Goal: Task Accomplishment & Management: Use online tool/utility

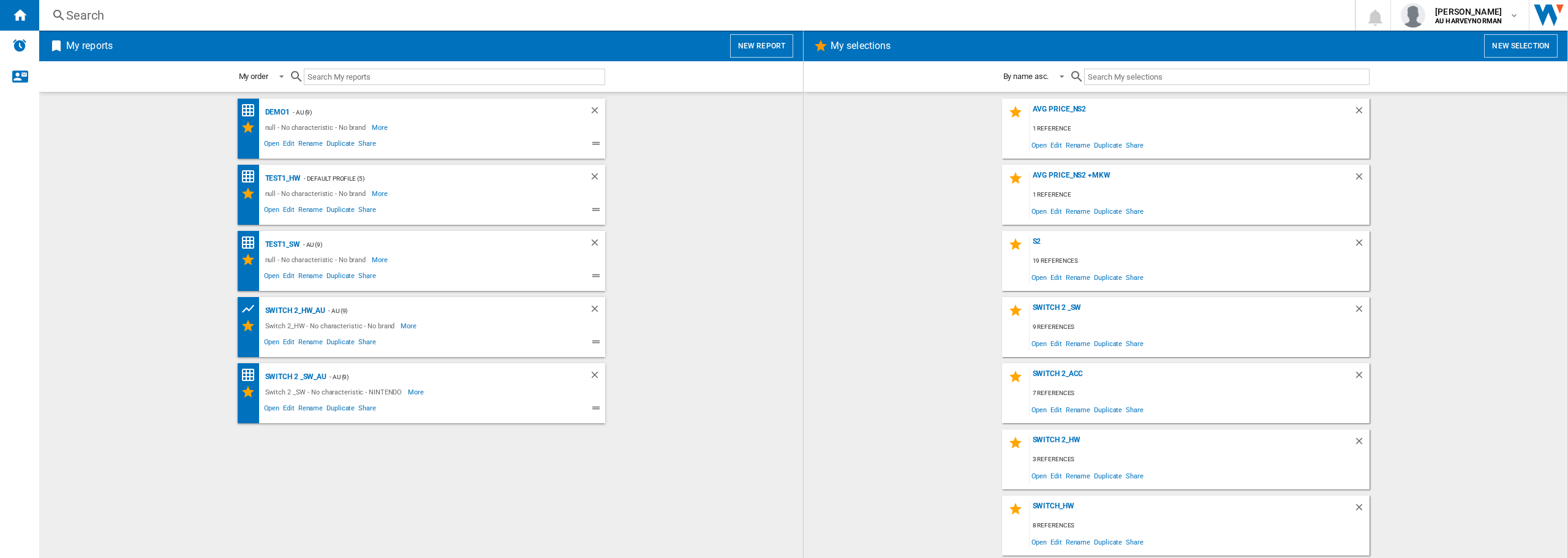
click at [1448, 239] on wk-selection "s2 19 references Open Edit Rename Duplicate Share" at bounding box center [1185, 261] width 739 height 60
click at [1516, 43] on button "New selection" at bounding box center [1521, 45] width 74 height 23
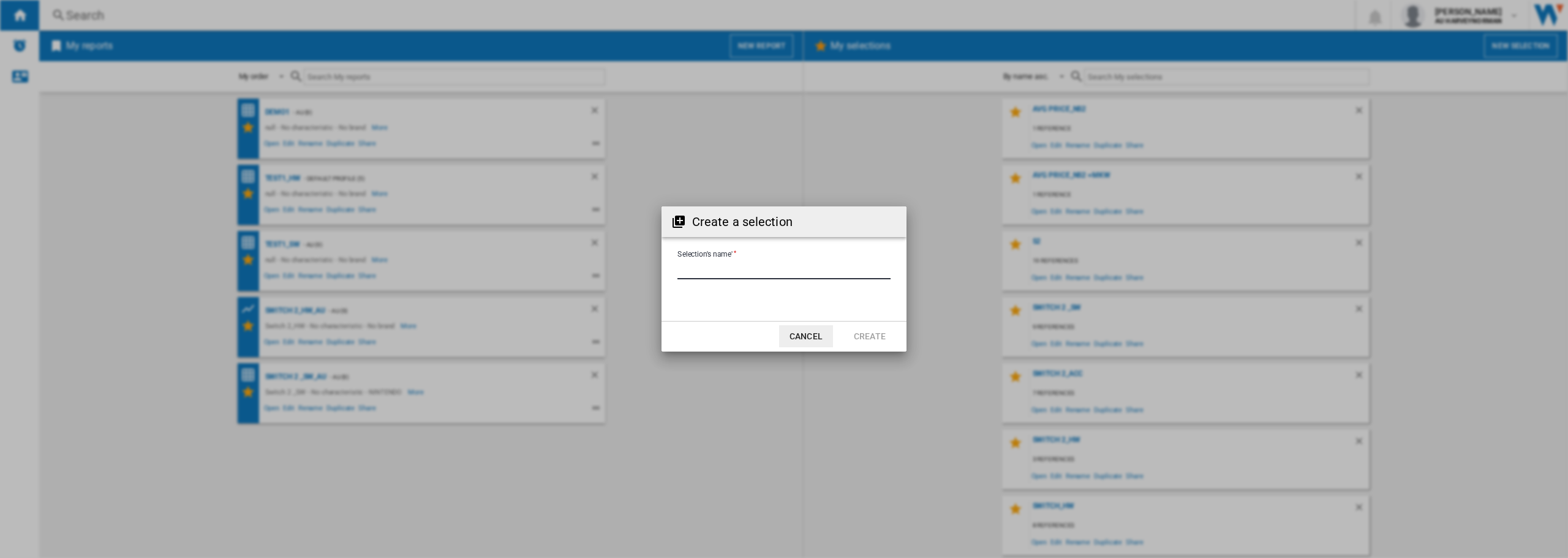
click at [701, 270] on input "Selection's name'" at bounding box center [784, 270] width 213 height 18
type input "**********"
click at [821, 341] on button "Cancel" at bounding box center [805, 337] width 54 height 22
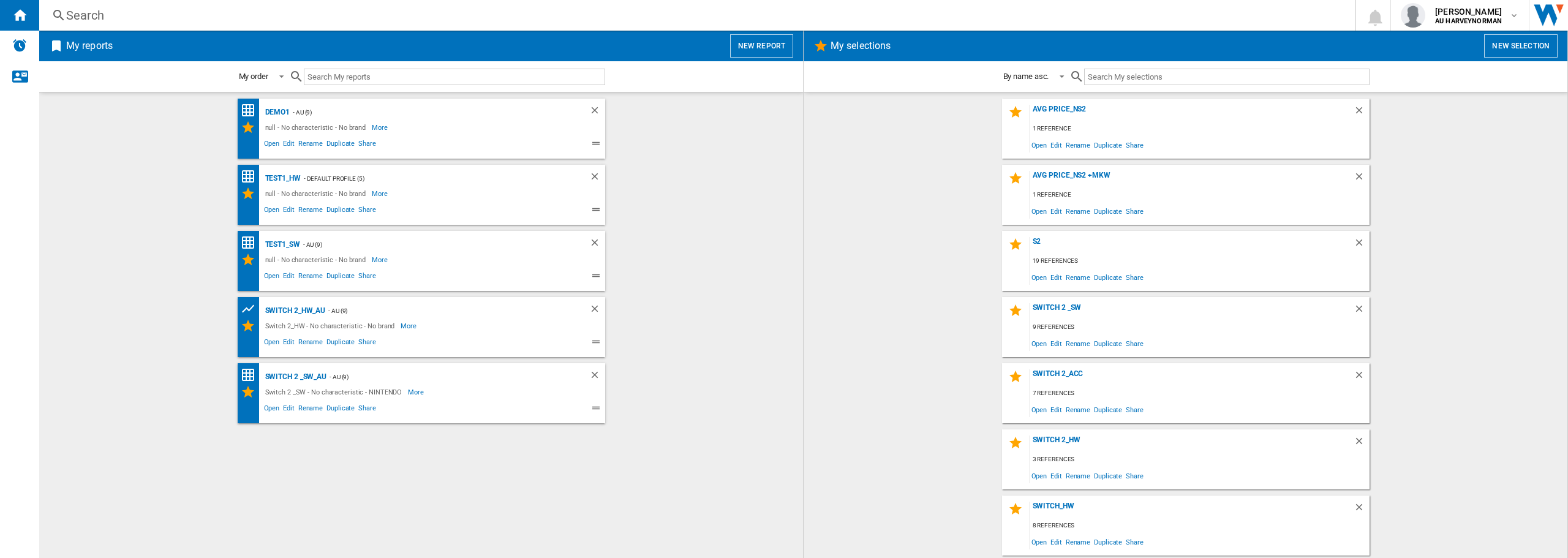
click at [757, 40] on button "New report" at bounding box center [761, 45] width 63 height 23
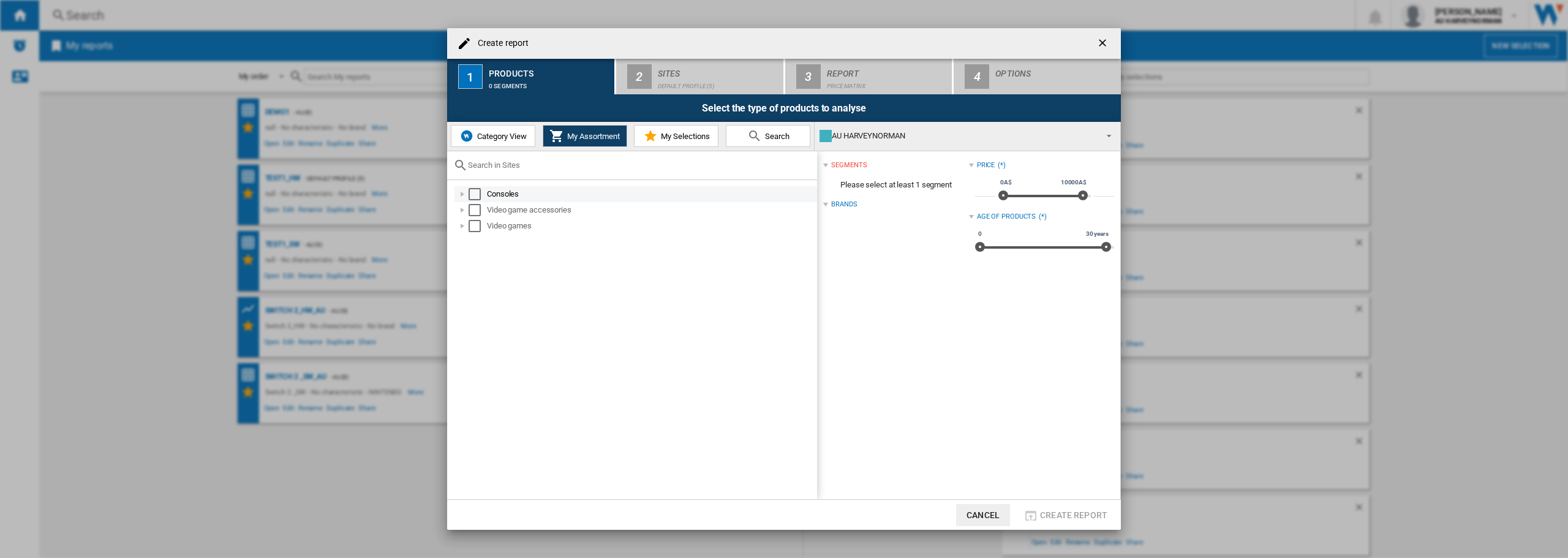
click at [471, 198] on div "Select" at bounding box center [475, 194] width 12 height 12
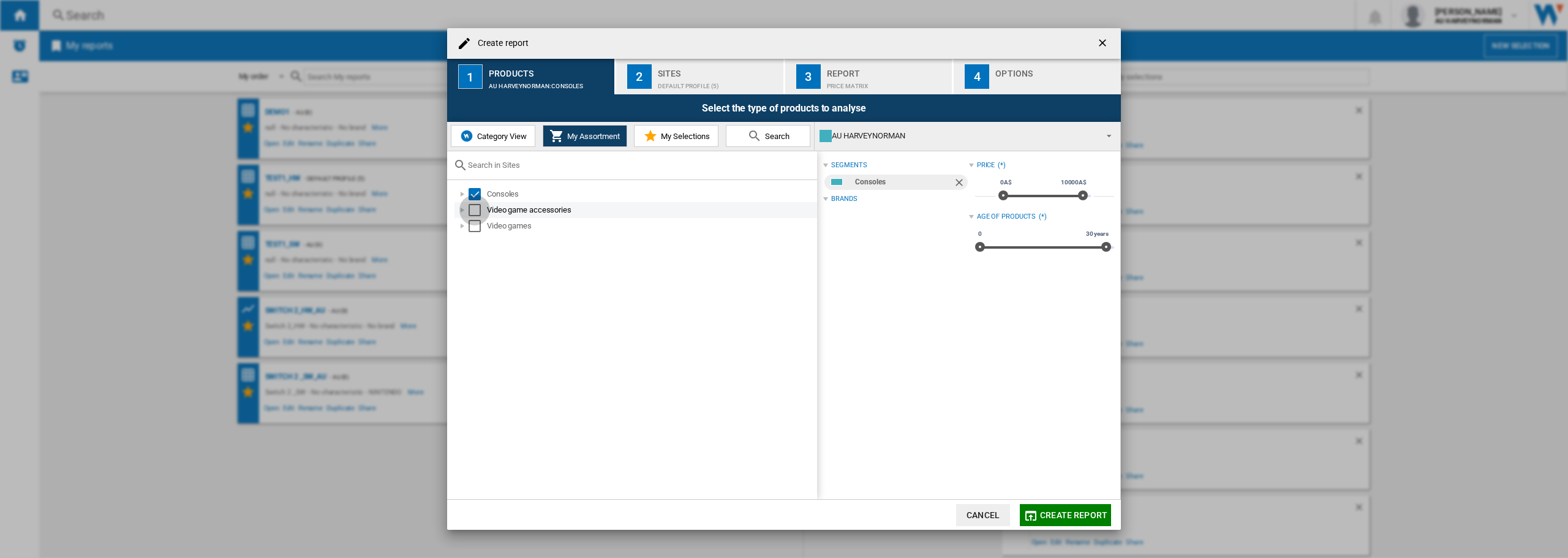
click at [474, 210] on div "Select" at bounding box center [475, 210] width 12 height 12
click at [473, 228] on div "Select" at bounding box center [475, 226] width 12 height 12
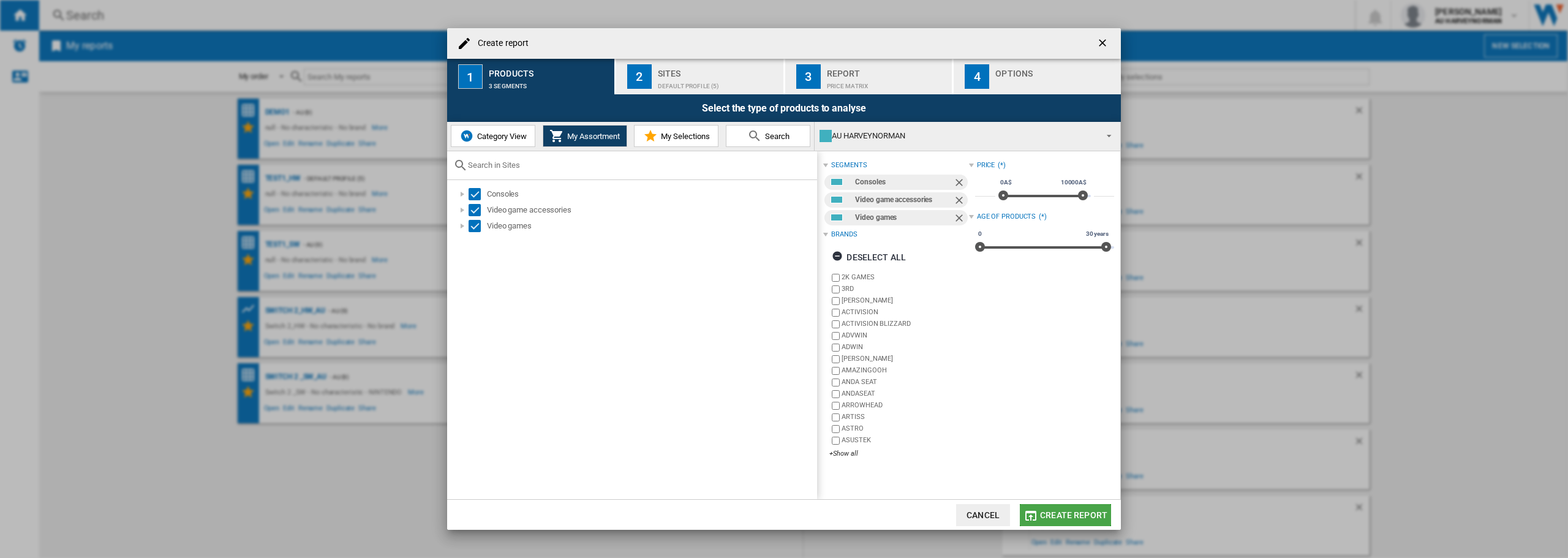
click at [1062, 511] on span "Create report" at bounding box center [1073, 514] width 67 height 9
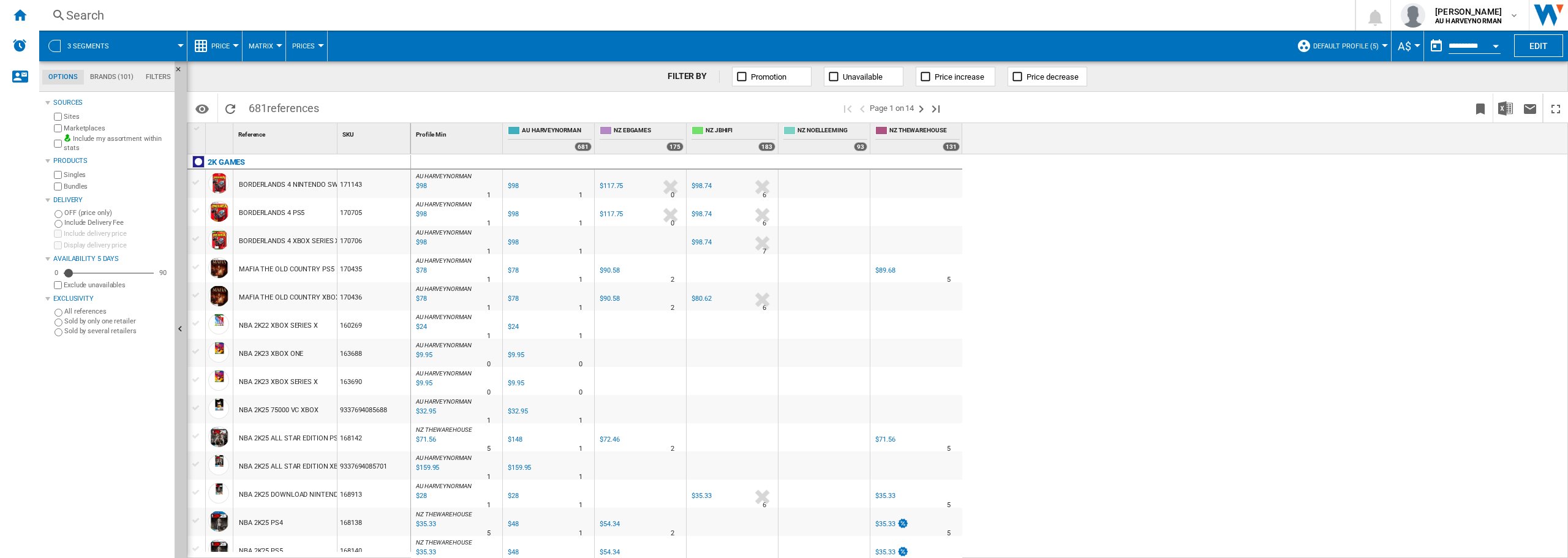
click at [1340, 45] on span "Default profile (5)" at bounding box center [1346, 45] width 65 height 8
click at [1339, 97] on md-radio-button "AU (9)" at bounding box center [1360, 97] width 108 height 12
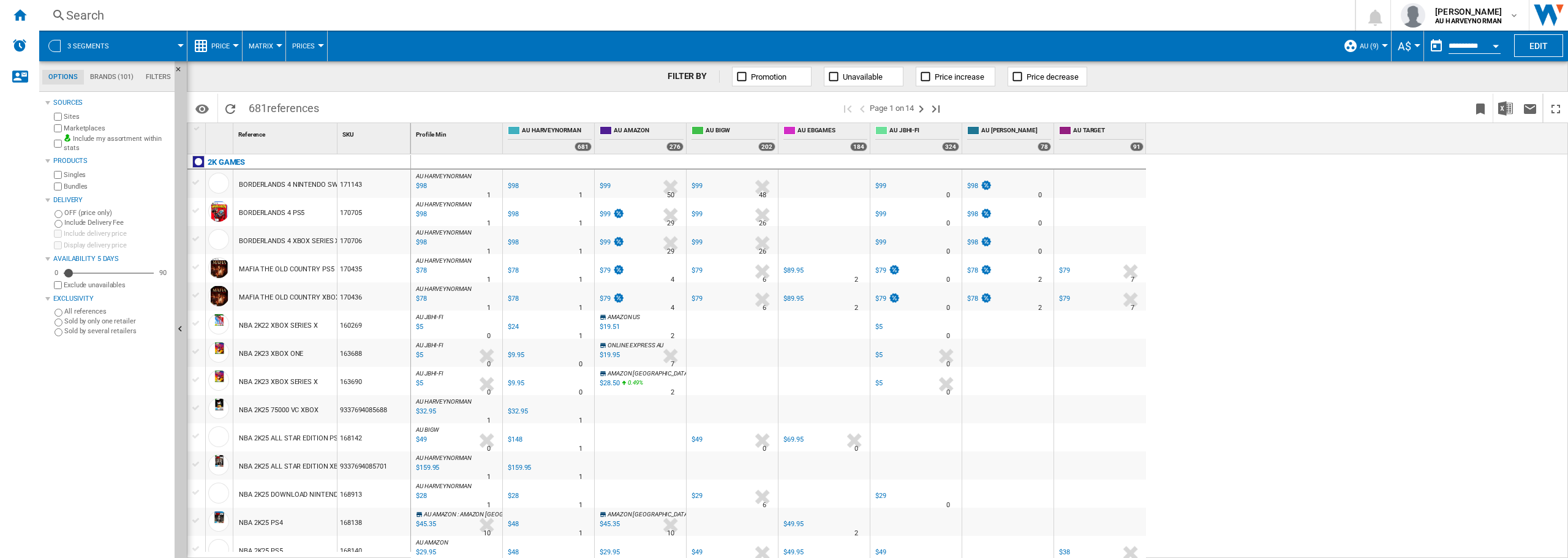
click at [1366, 50] on span "AU (9)" at bounding box center [1369, 45] width 19 height 8
click at [1385, 142] on span "Edit "AU"..." at bounding box center [1382, 141] width 63 height 11
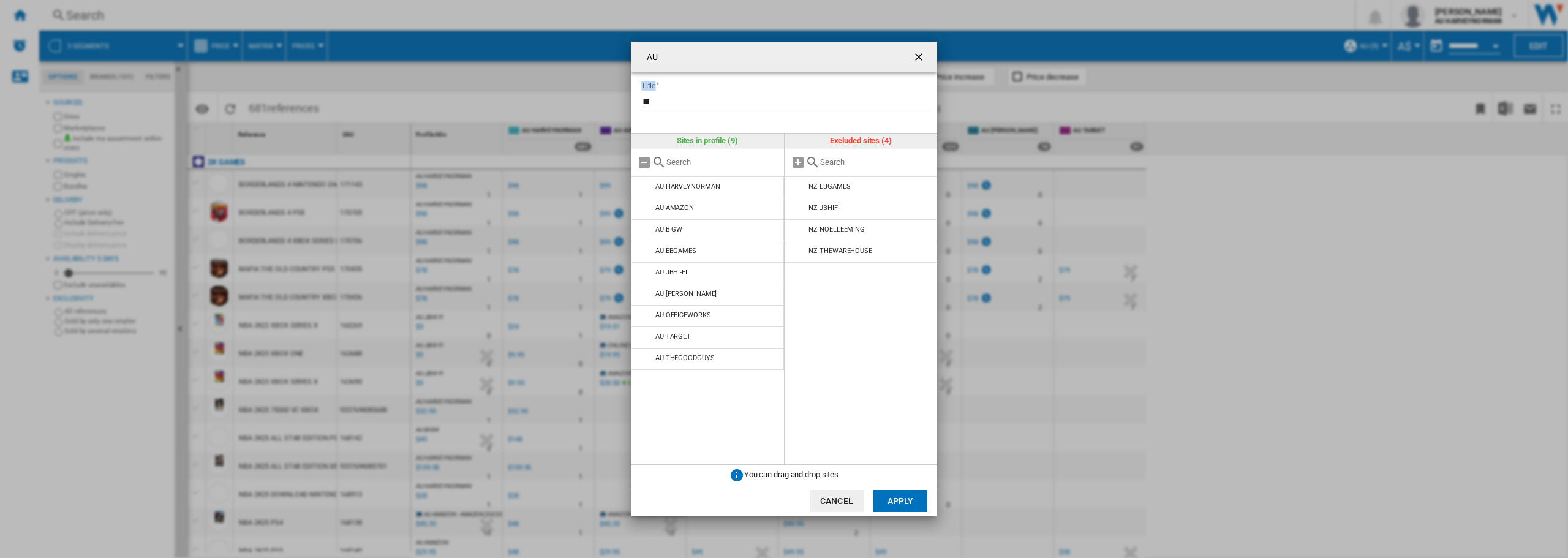
drag, startPoint x: 811, startPoint y: 52, endPoint x: 1186, endPoint y: 74, distance: 375.6
click at [1186, 74] on div "AU Title ** Sites in profile (9) AU HARVEYNORMAN AU AMAZON AU BIGW AU EBGAMES A…" at bounding box center [784, 279] width 1568 height 558
drag, startPoint x: 759, startPoint y: 57, endPoint x: 1018, endPoint y: 85, distance: 260.5
click at [1018, 85] on div "AU Title ** Sites in profile (9) AU HARVEYNORMAN AU AMAZON AU BIGW AU EBGAMES A…" at bounding box center [784, 279] width 1568 height 558
drag, startPoint x: 919, startPoint y: 57, endPoint x: 923, endPoint y: 64, distance: 8.1
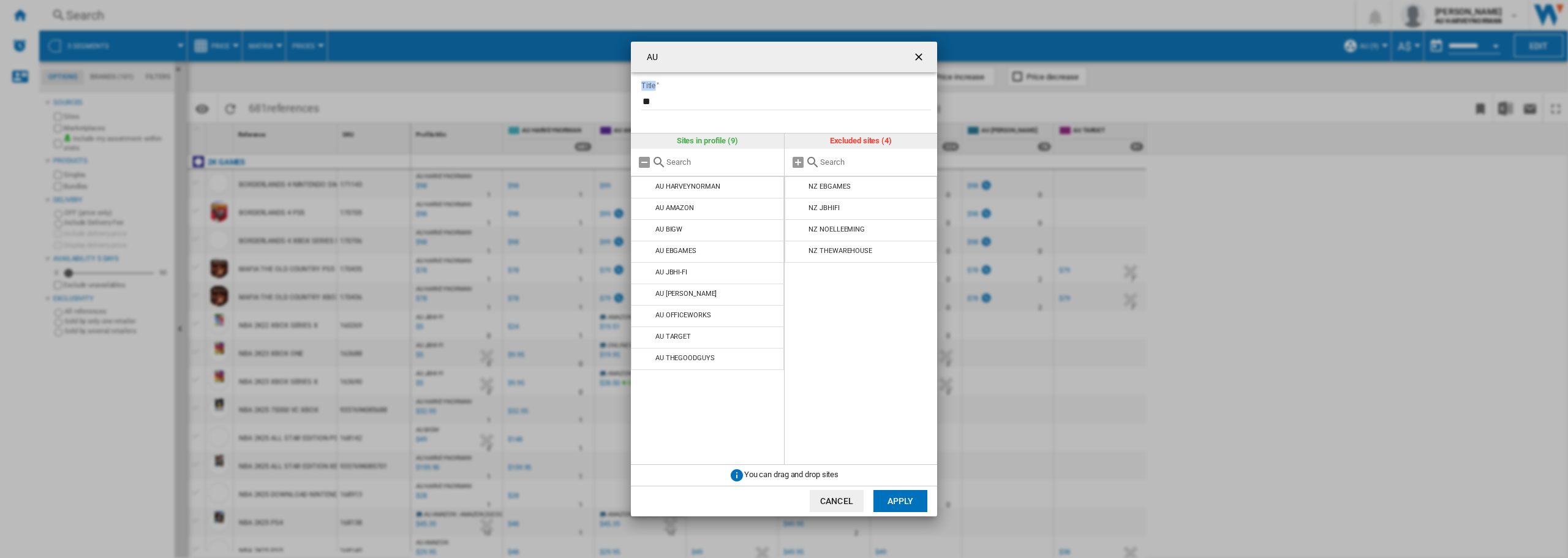
click at [919, 56] on ng-md-icon "getI18NText('BUTTONS.CLOSE_DIALOG')" at bounding box center [920, 58] width 15 height 15
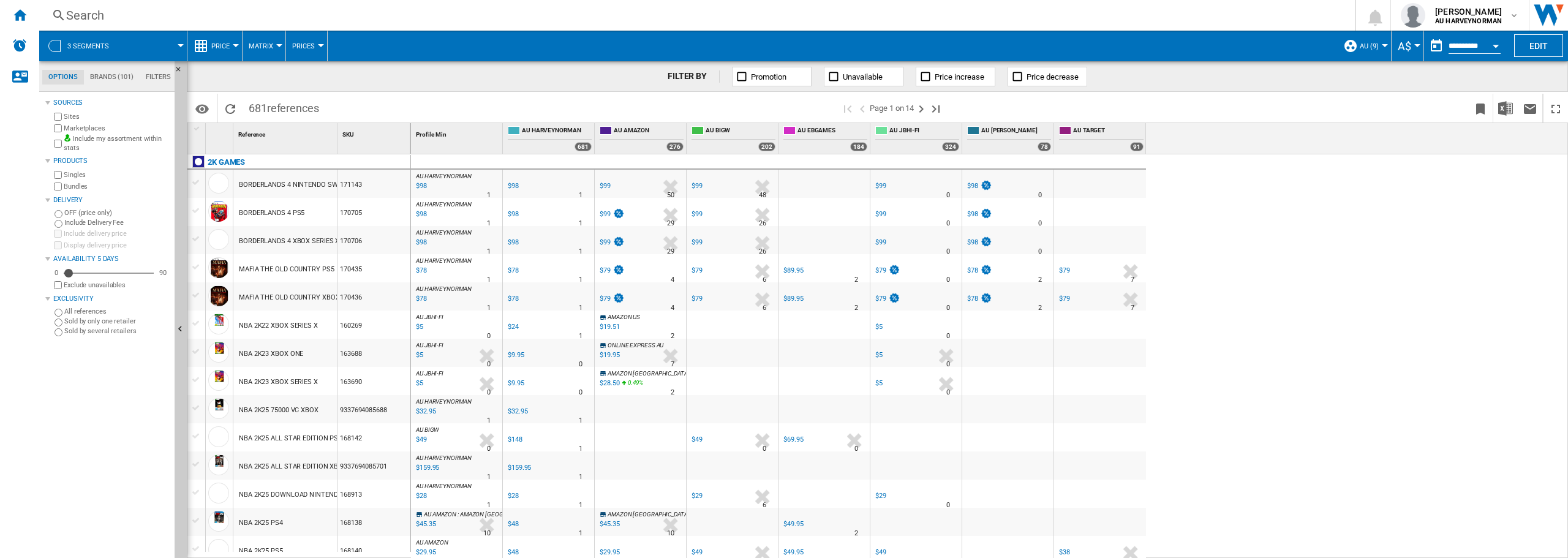
drag, startPoint x: 1321, startPoint y: 250, endPoint x: 1433, endPoint y: 234, distance: 113.1
drag, startPoint x: 1362, startPoint y: 253, endPoint x: 1275, endPoint y: 225, distance: 91.4
click at [1279, 223] on div "AU HARVEYNORMAN : AU HARVEYNORMAN 0.0 % $98 % N/A 1 AU HARVEYNORMAN : AU HARVEY…" at bounding box center [990, 356] width 1158 height 404
click at [219, 53] on button "Price" at bounding box center [223, 46] width 25 height 31
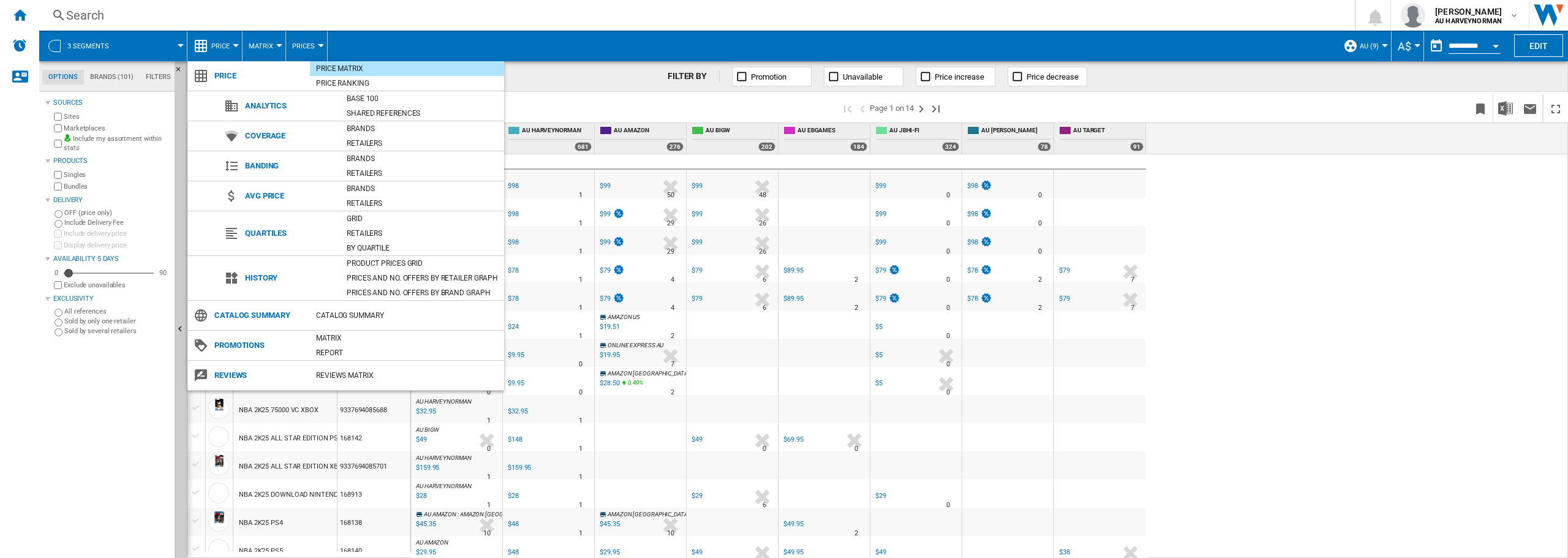
click at [1269, 257] on md-backdrop at bounding box center [784, 279] width 1568 height 558
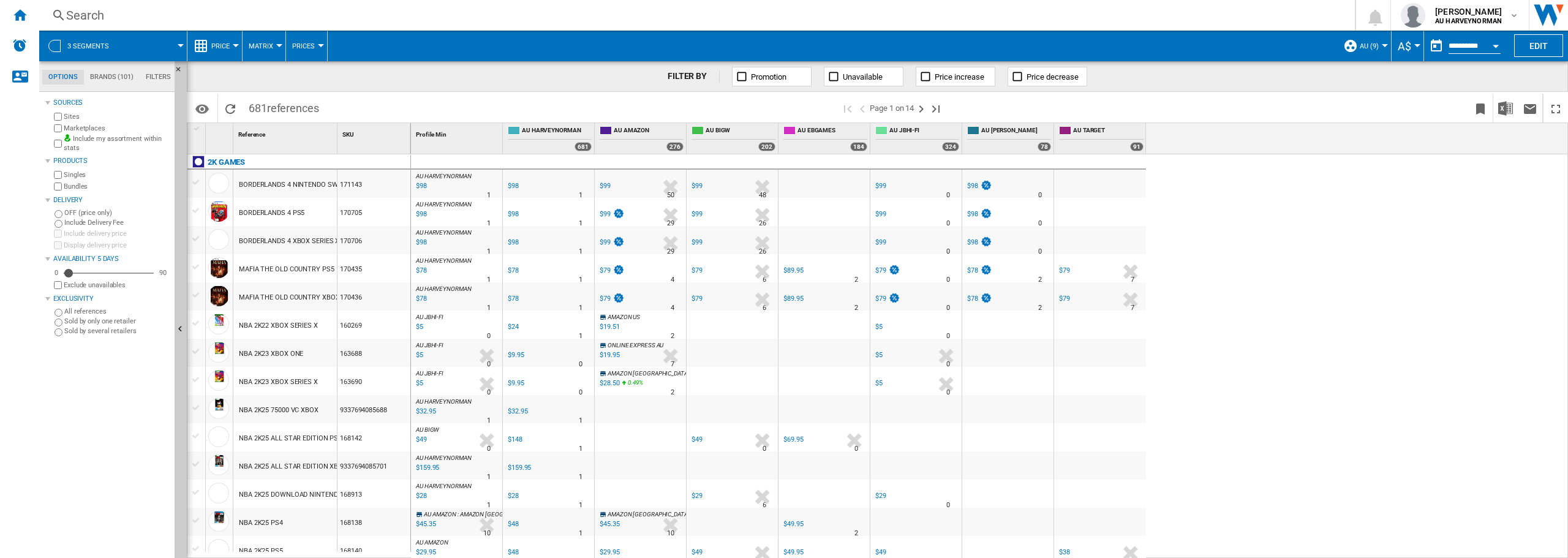
click at [1403, 42] on span "A$" at bounding box center [1405, 45] width 14 height 13
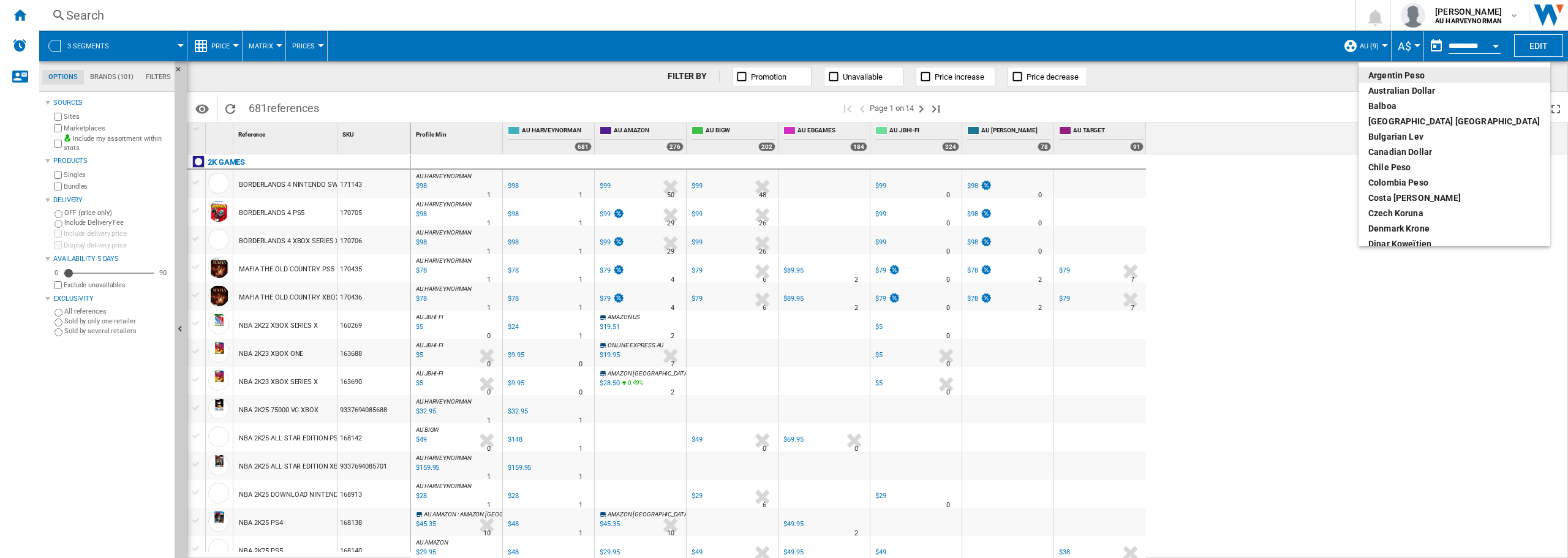
click at [1405, 44] on md-backdrop at bounding box center [784, 279] width 1568 height 558
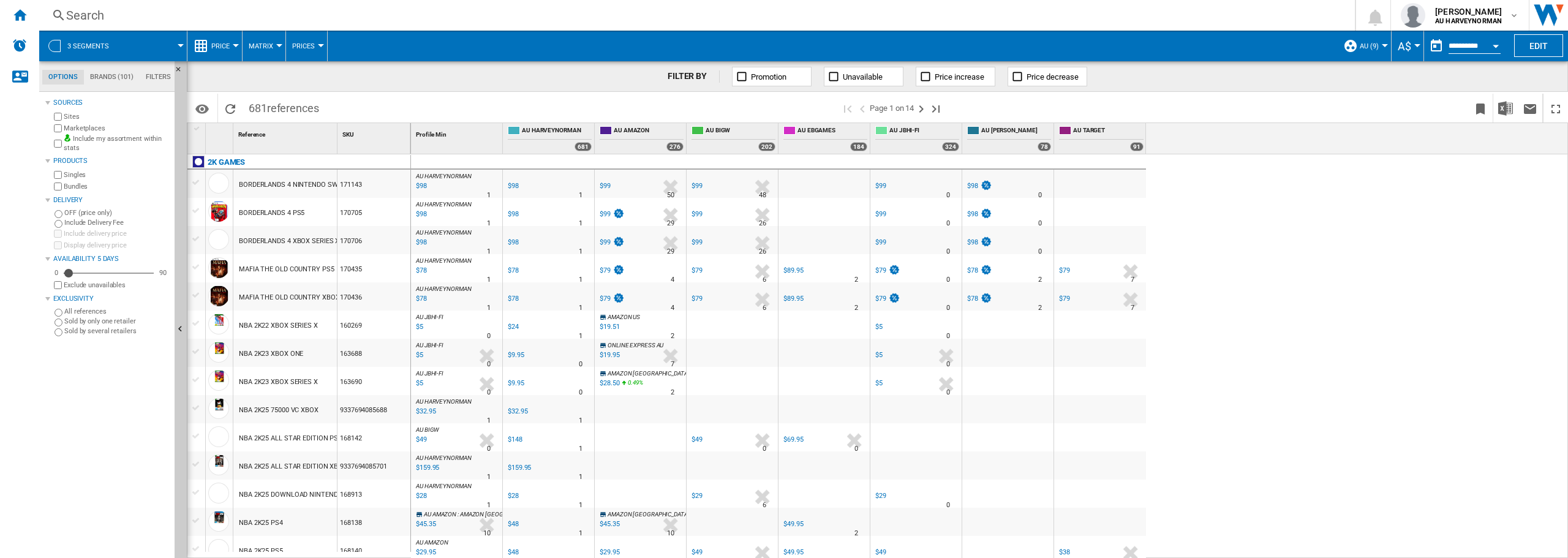
click at [1461, 39] on md-datepicker "**********" at bounding box center [1468, 45] width 88 height 25
click at [225, 46] on span "Price" at bounding box center [220, 45] width 18 height 8
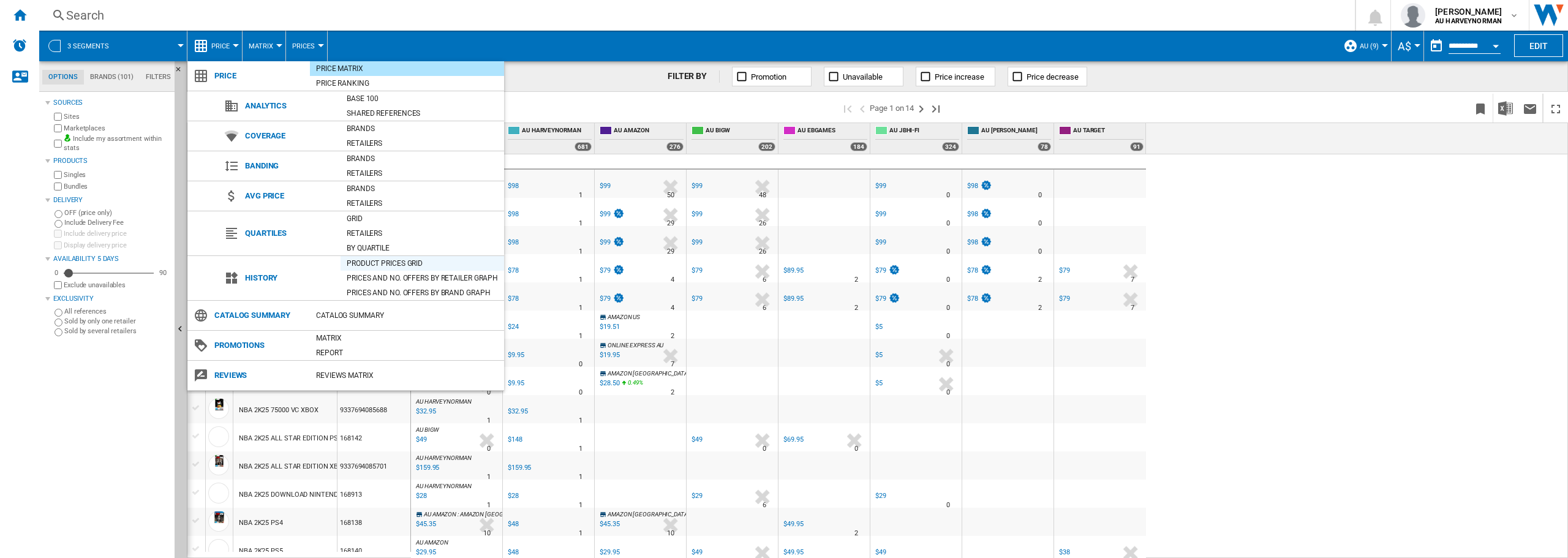
click at [379, 260] on div "Product prices grid" at bounding box center [422, 264] width 163 height 12
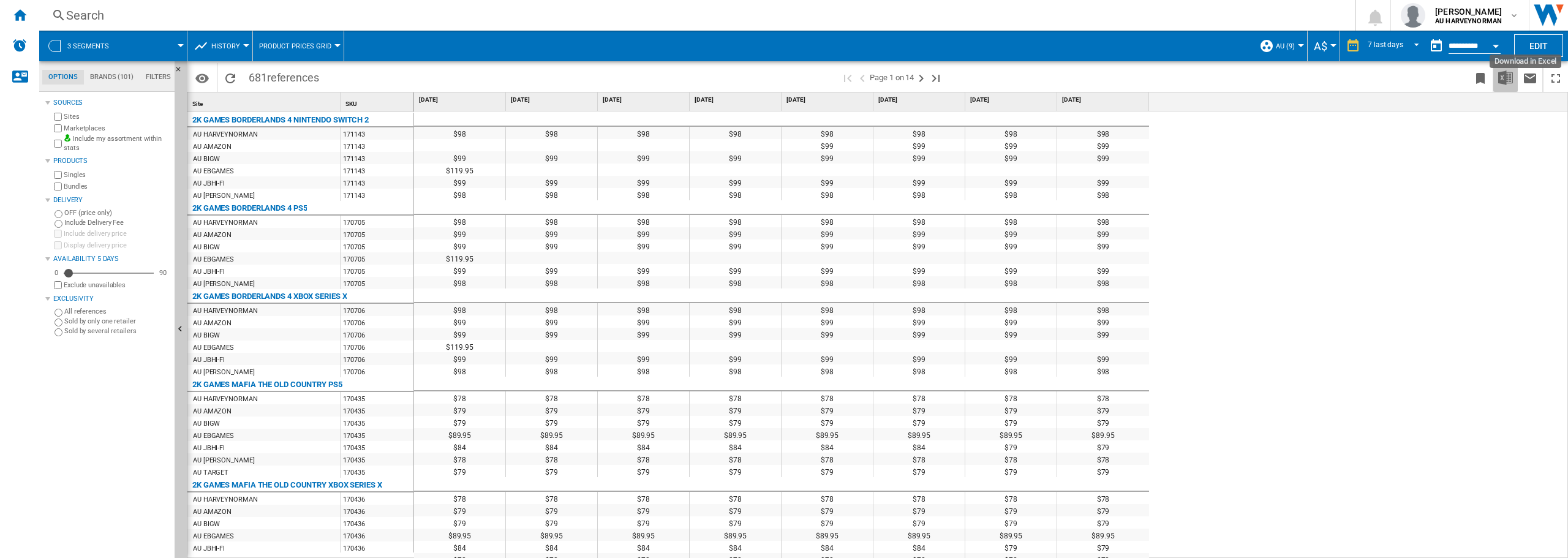
click at [1504, 82] on img "Download in Excel" at bounding box center [1505, 77] width 15 height 15
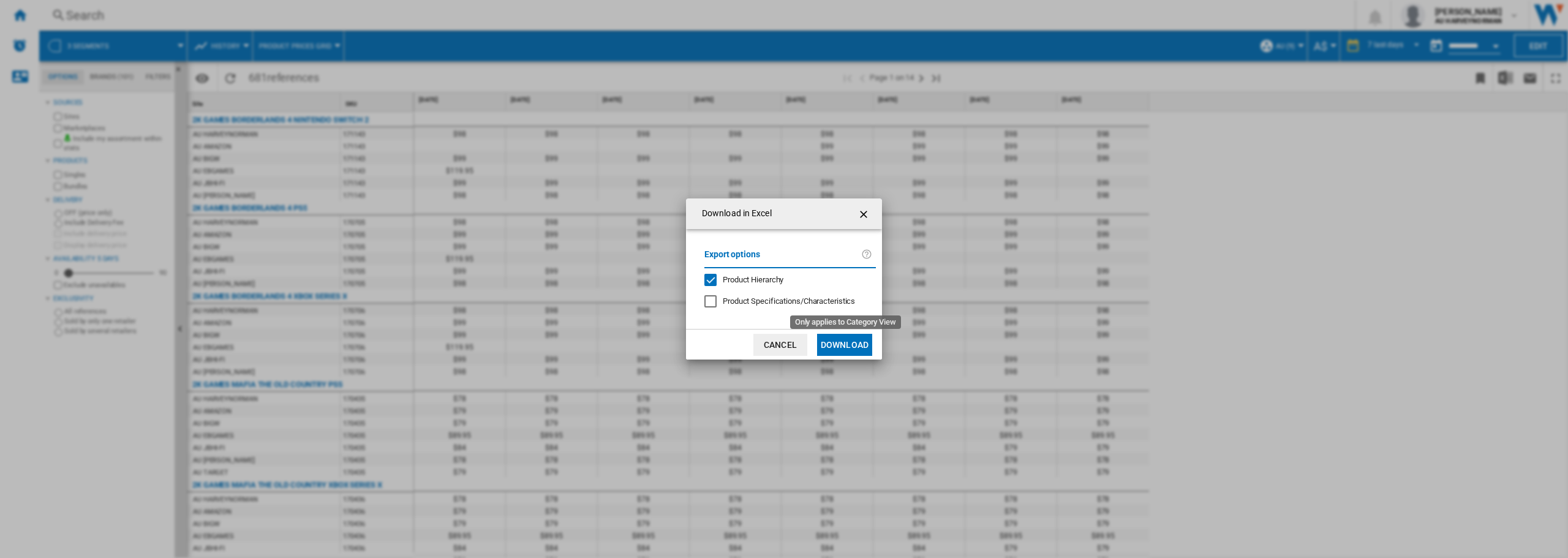
click at [793, 298] on span "Product Specifications/Characteristics" at bounding box center [789, 300] width 132 height 9
click at [793, 296] on span "Product Specifications/Characteristics" at bounding box center [789, 300] width 132 height 9
click at [848, 343] on button "Download" at bounding box center [844, 345] width 55 height 22
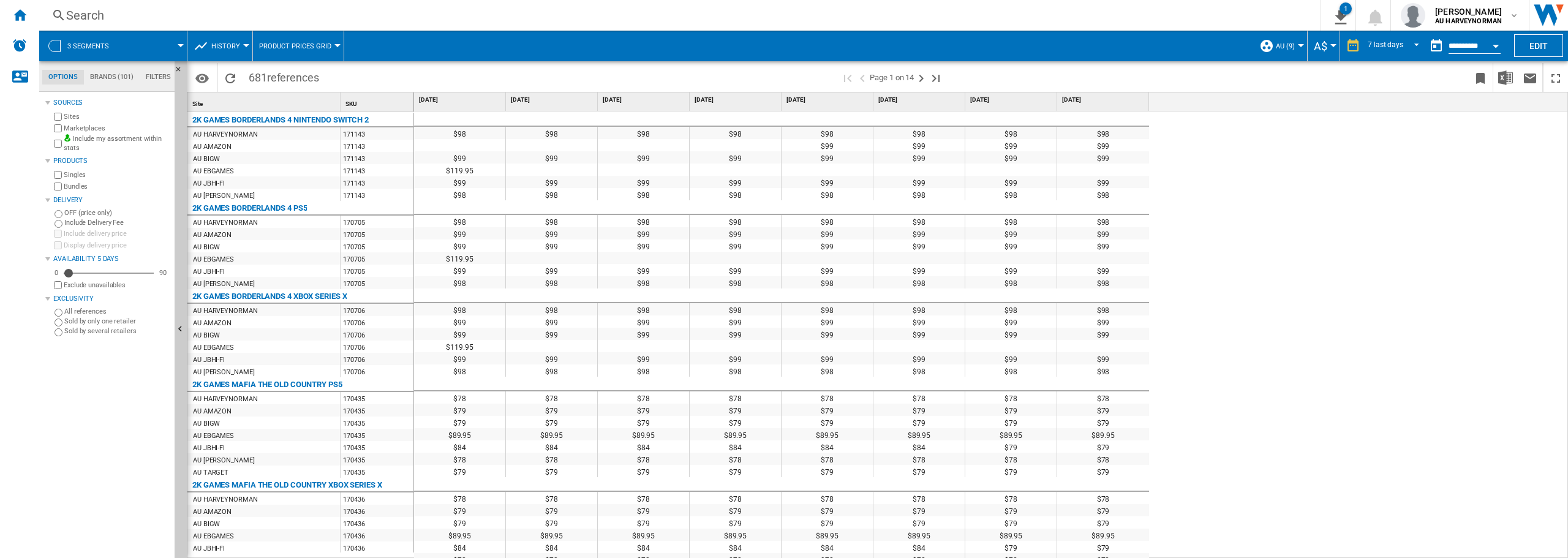
click at [1411, 294] on div "$98 $98 $98 $98 $98 $98 $98 $98 $99 $99 $99 $99 $99 $99 $99 $99 $99 $99 $99 $99…" at bounding box center [991, 335] width 1154 height 447
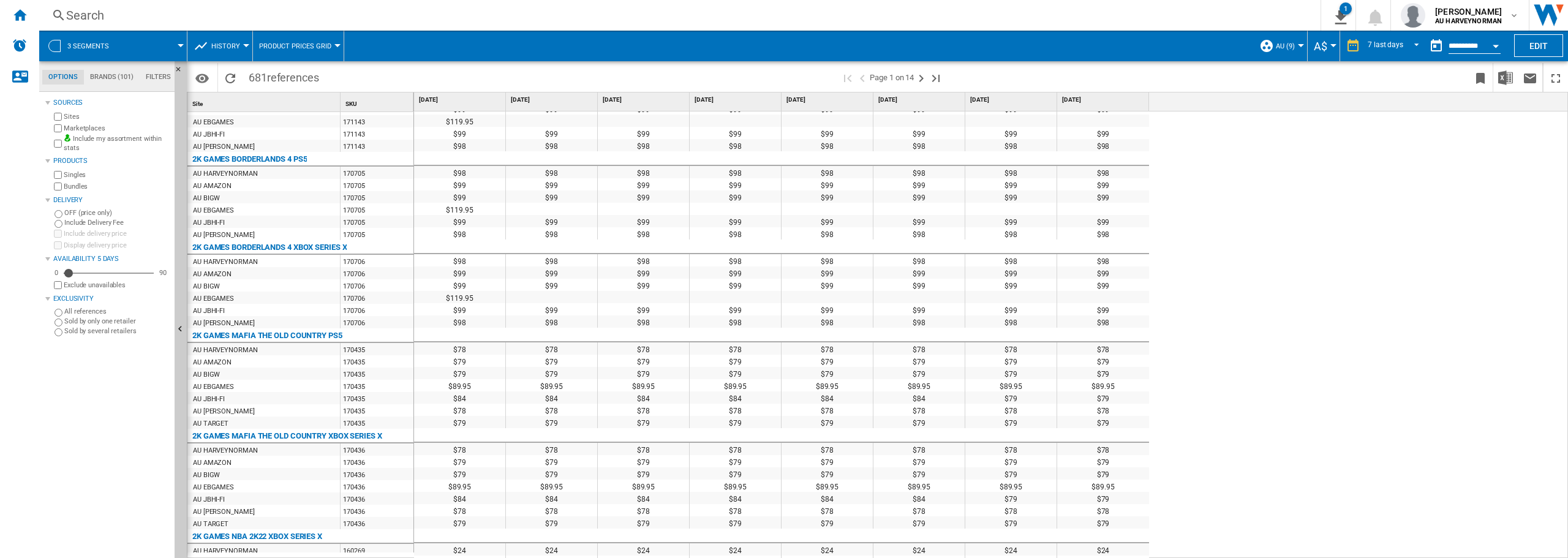
click at [1440, 319] on div "$98 $98 $98 $98 $98 $98 $98 $98 $99 $99 $99 $99 $99 $99 $99 $99 $99 $99 $99 $99…" at bounding box center [991, 335] width 1154 height 447
click at [216, 51] on button "History" at bounding box center [228, 46] width 35 height 31
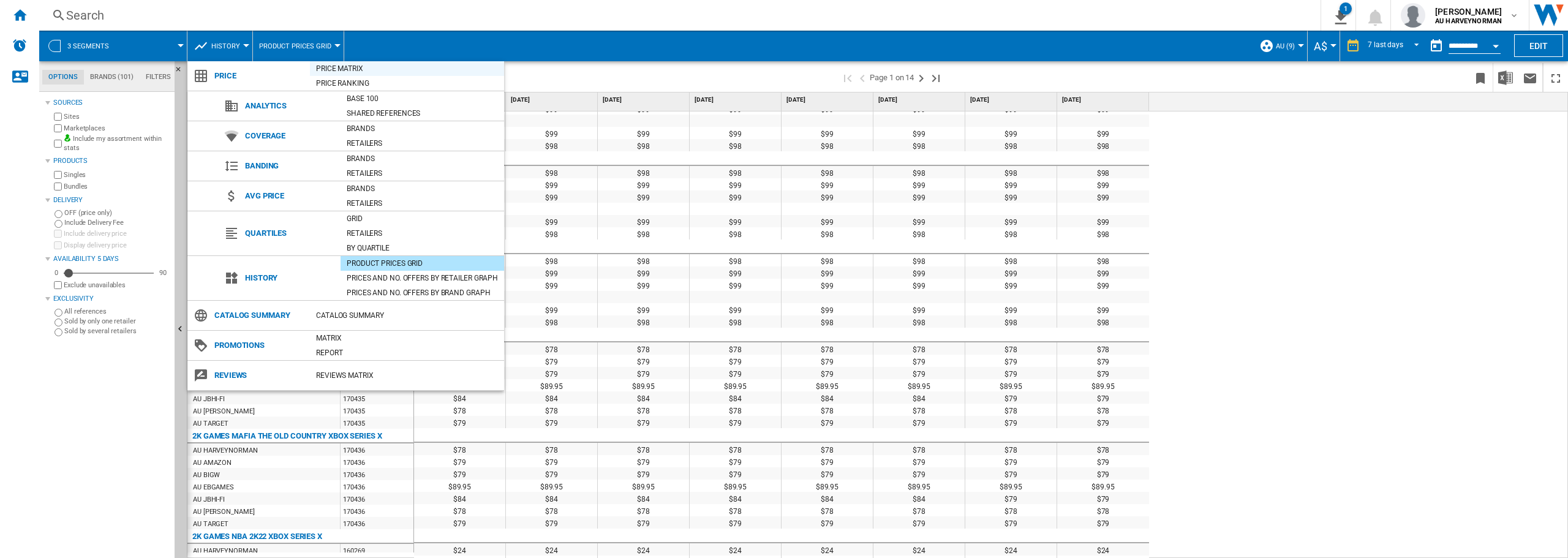
click at [350, 67] on div "Price Matrix" at bounding box center [407, 69] width 194 height 12
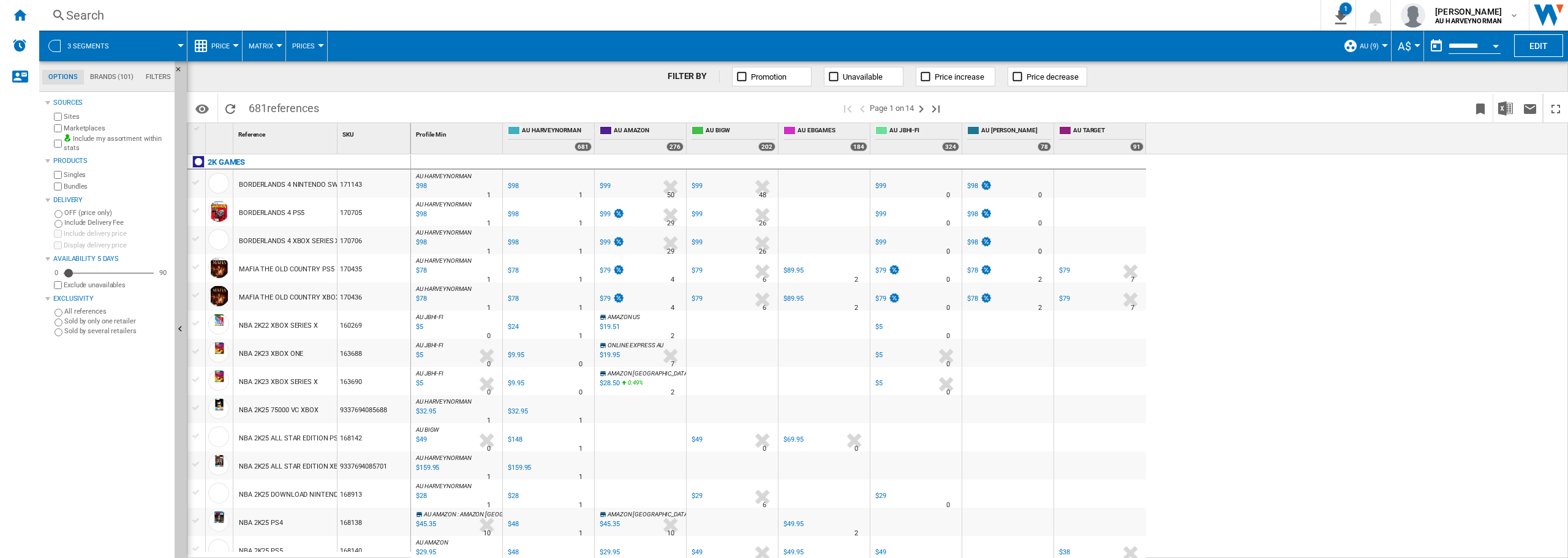
scroll to position [123, 0]
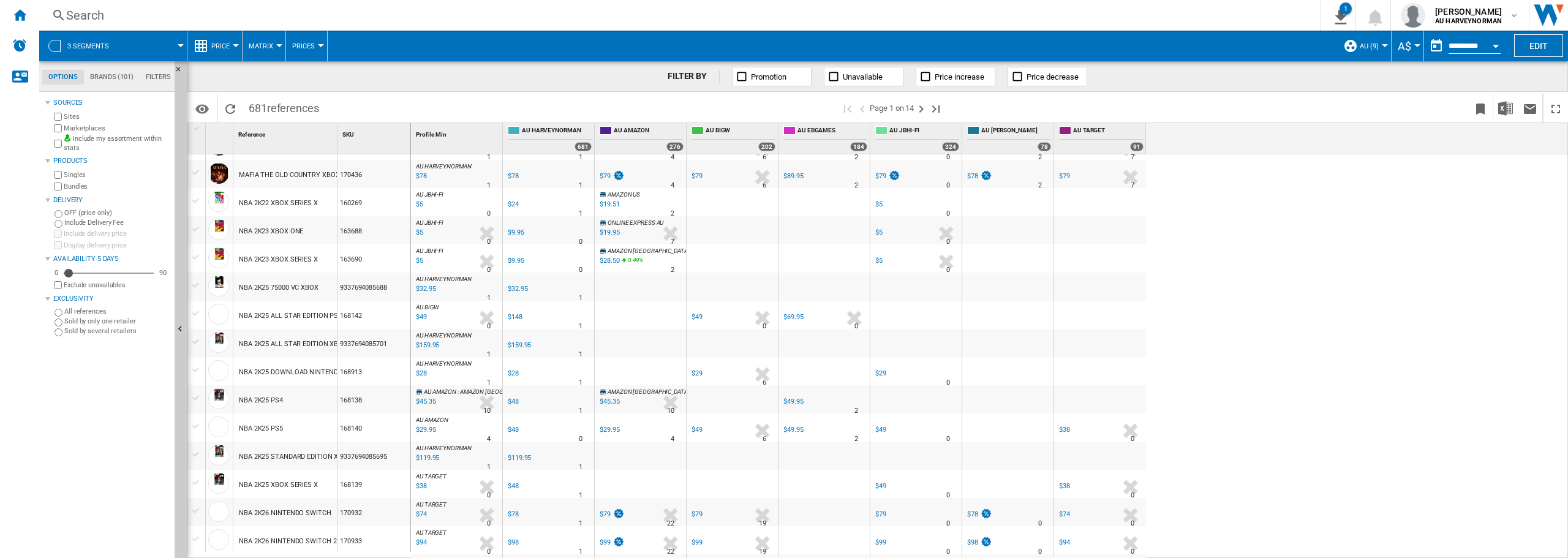
drag, startPoint x: 1359, startPoint y: 268, endPoint x: 1414, endPoint y: 279, distance: 56.1
drag, startPoint x: 1257, startPoint y: 367, endPoint x: 1448, endPoint y: 356, distance: 191.3
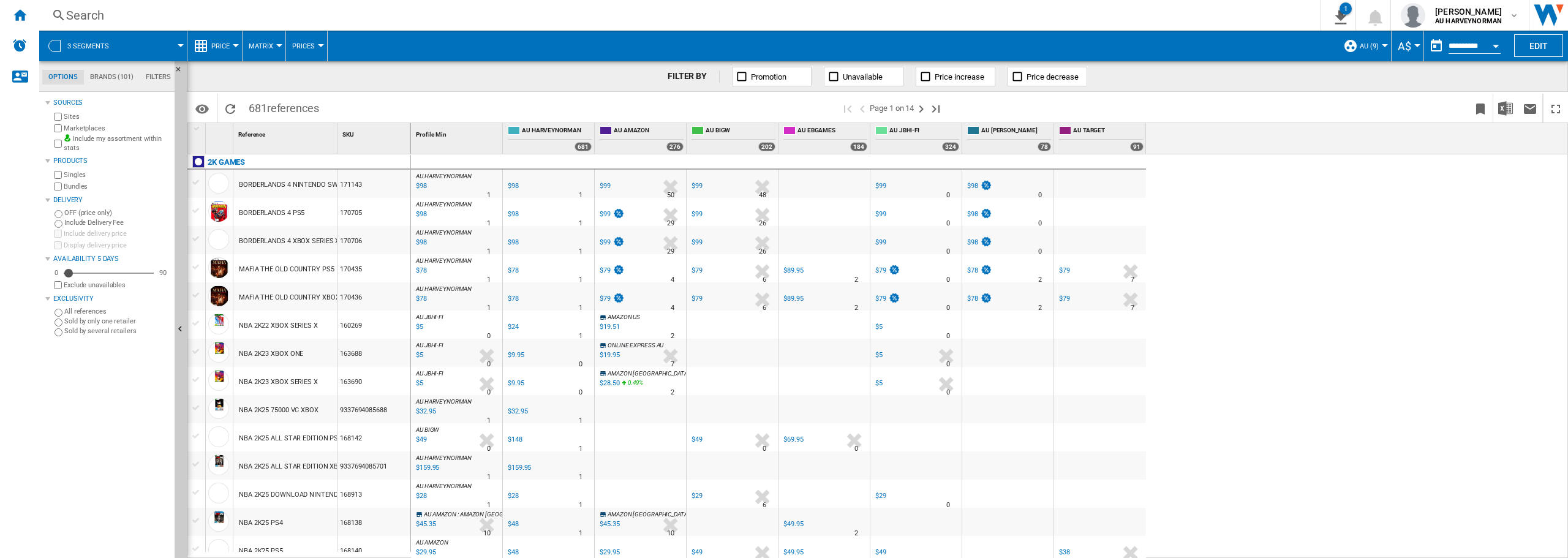
click at [1373, 339] on div "AU HARVEYNORMAN : AU HARVEYNORMAN 0.0 % $98 % N/A 1 AU HARVEYNORMAN : AU HARVEY…" at bounding box center [990, 356] width 1158 height 404
click at [1296, 315] on div "AU HARVEYNORMAN : AU HARVEYNORMAN 0.0 % $98 % N/A 1 AU HARVEYNORMAN : AU HARVEY…" at bounding box center [990, 356] width 1158 height 404
click at [401, 93] on div "Identifiers SKU - Stock Keeping Unit EAN - European Article Numbering Show SKU'…" at bounding box center [878, 107] width 1381 height 31
click at [16, 16] on ng-md-icon "Home" at bounding box center [19, 15] width 15 height 15
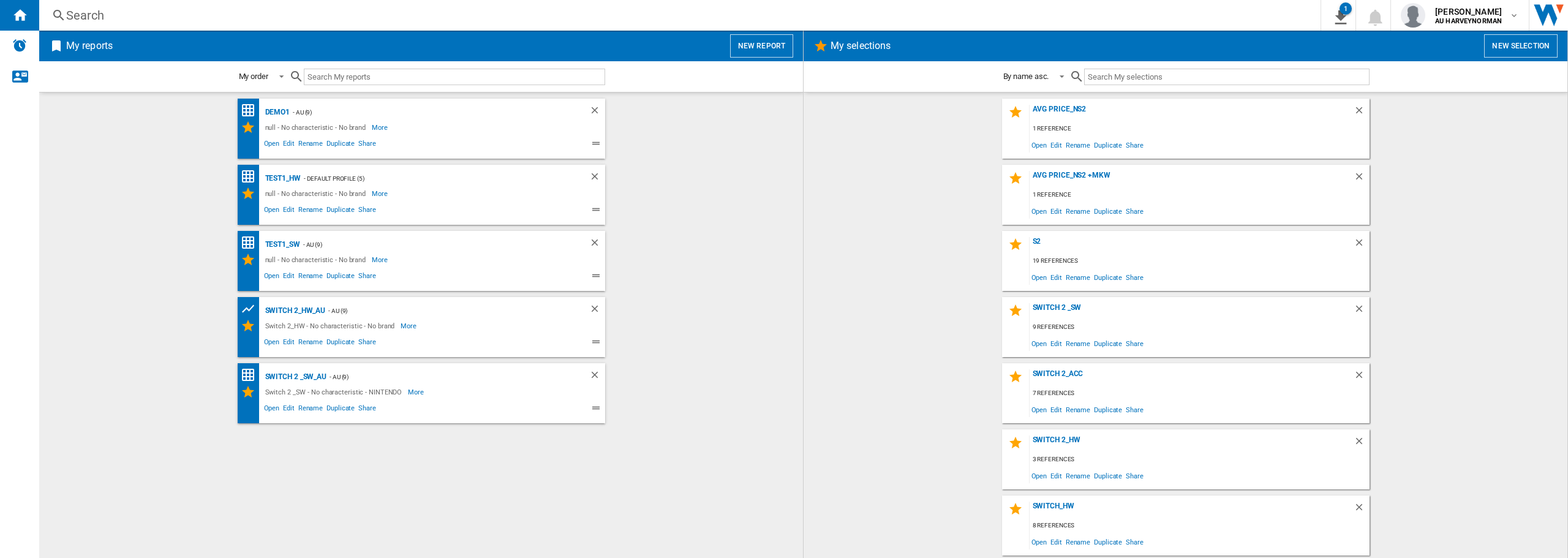
click at [753, 47] on button "New report" at bounding box center [761, 45] width 63 height 23
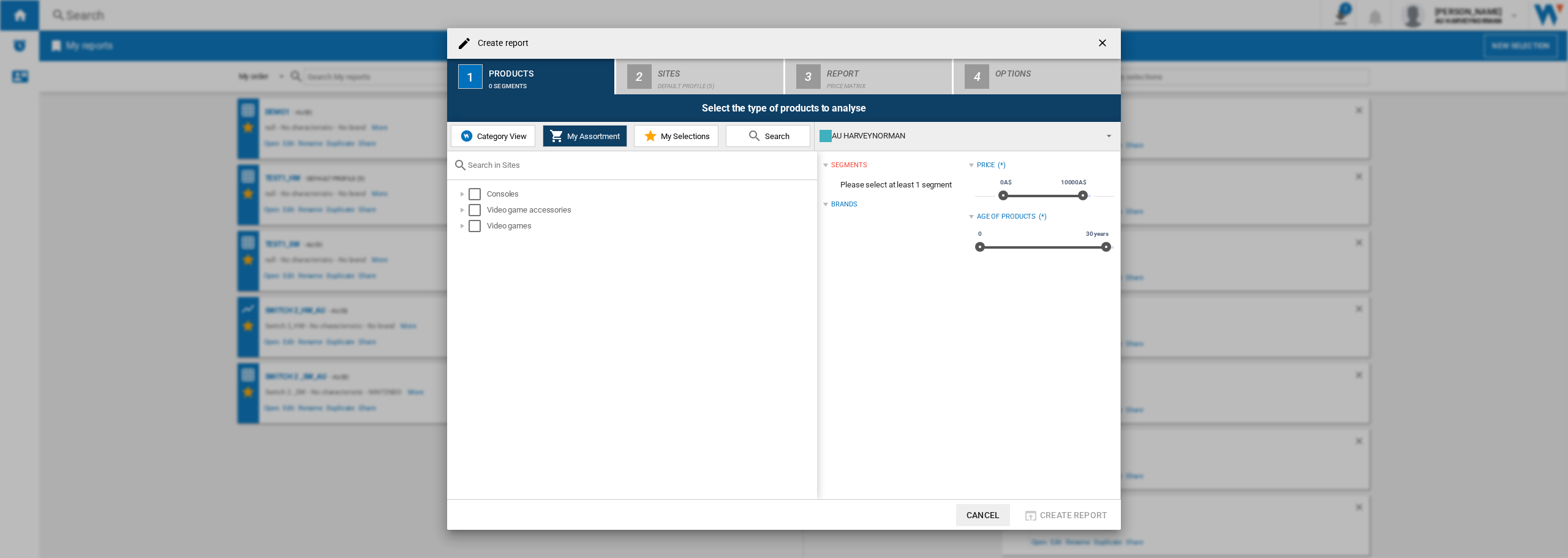
click at [776, 141] on button "Search" at bounding box center [768, 136] width 84 height 22
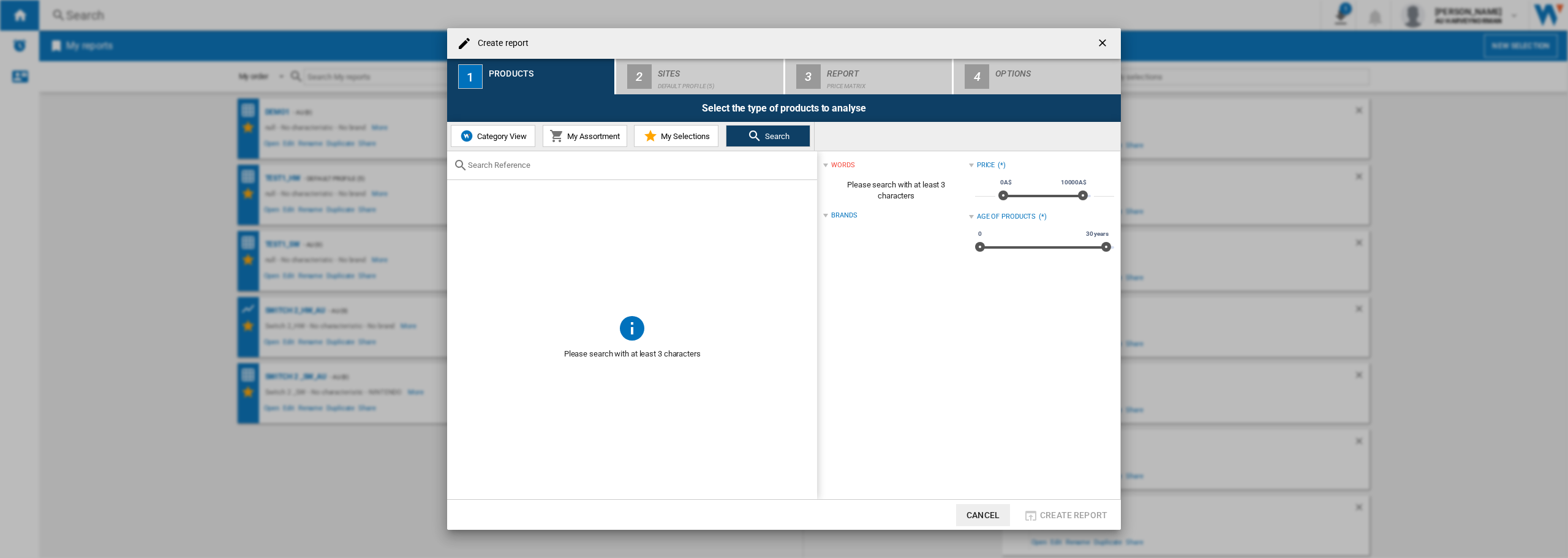
click at [520, 166] on input "Create report ..." at bounding box center [639, 165] width 343 height 9
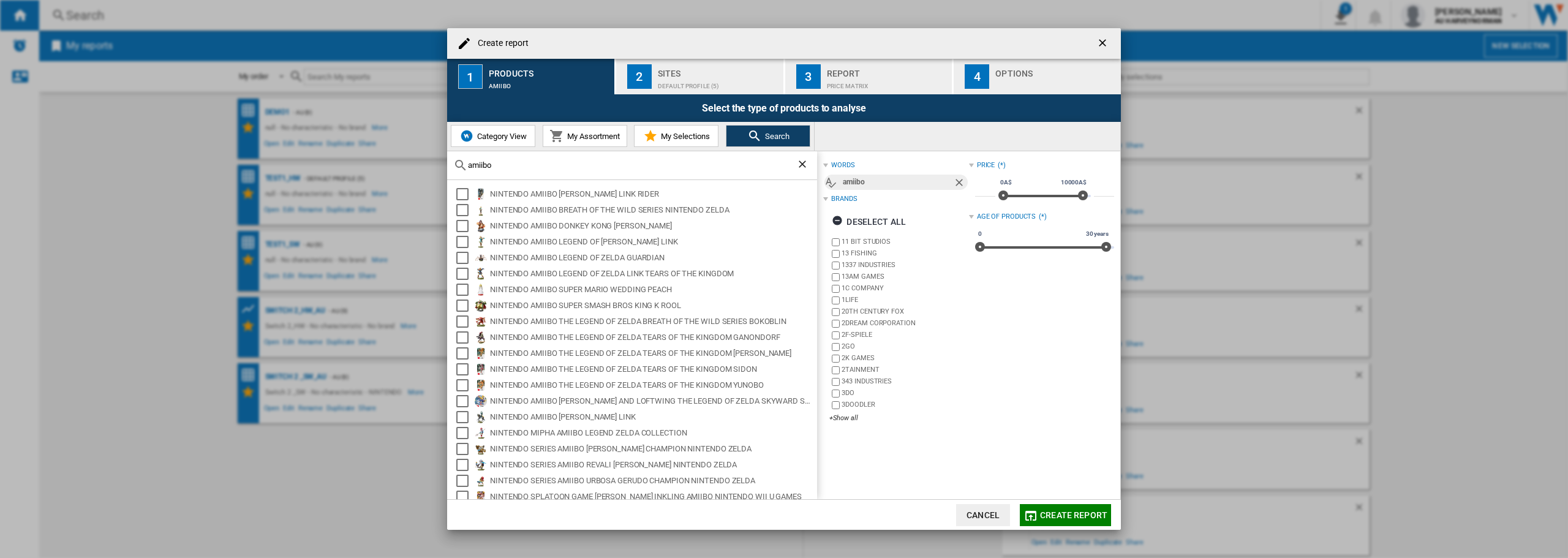
drag, startPoint x: 530, startPoint y: 159, endPoint x: 428, endPoint y: 159, distance: 102.0
click at [425, 159] on div "Create report 1 Products amiibo 2 Sites Default profile (5) 3 Report Price Matr…" at bounding box center [784, 279] width 1568 height 558
drag, startPoint x: 511, startPoint y: 167, endPoint x: 426, endPoint y: 166, distance: 85.0
click at [426, 166] on div "Create report 1 Products amiibo 2 Sites Default profile (5) 3 Report Price Matr…" at bounding box center [784, 279] width 1568 height 558
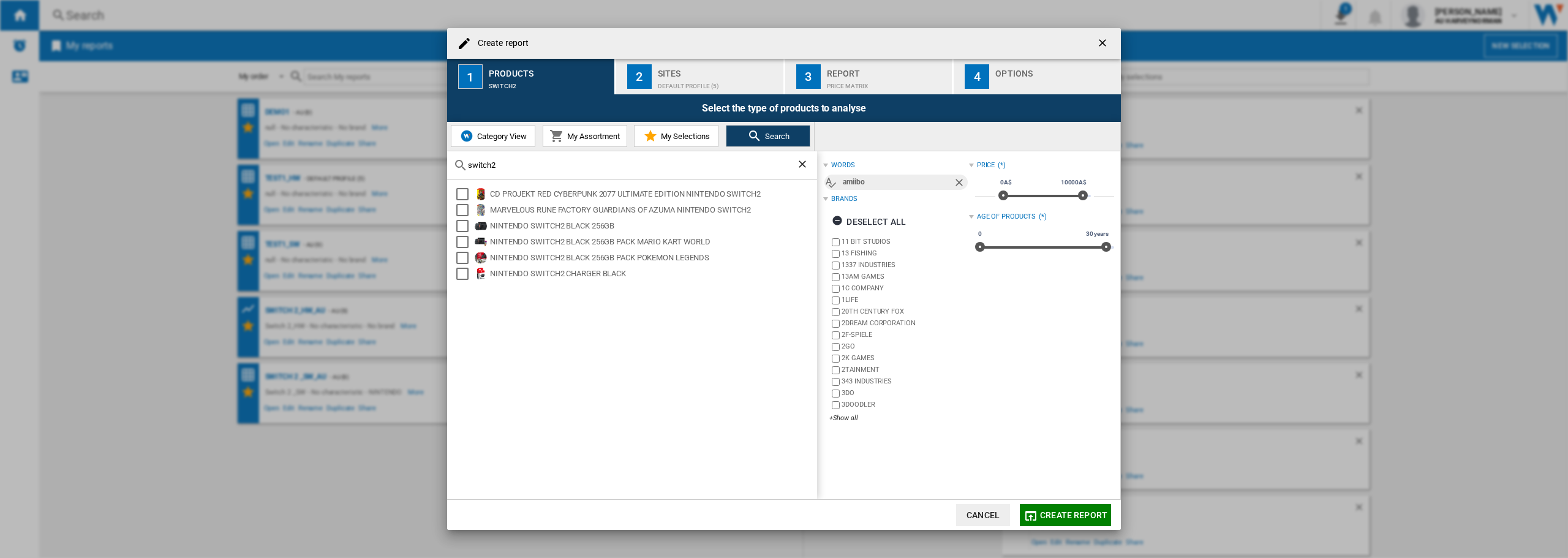
drag, startPoint x: 482, startPoint y: 167, endPoint x: 411, endPoint y: 162, distance: 71.2
click at [411, 162] on div "Create report 1 Products switch2 2 Sites Default profile (5) 3 Report Price Mat…" at bounding box center [784, 279] width 1568 height 558
type input "camera"
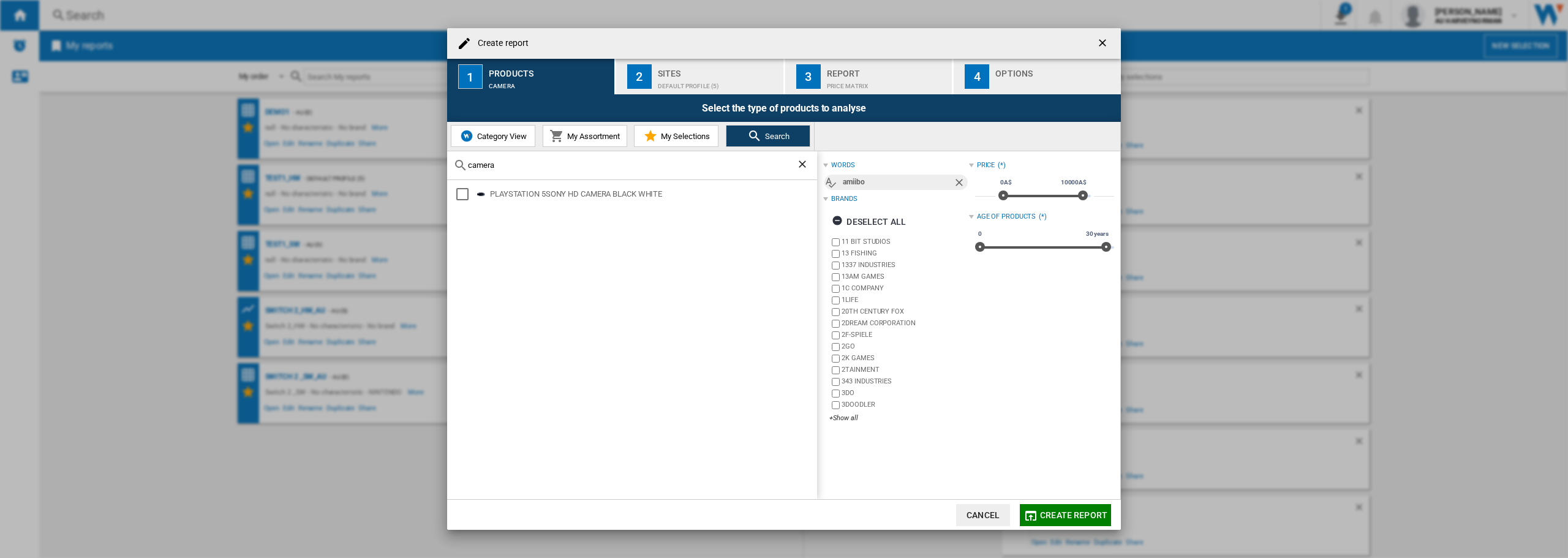
click at [1103, 44] on ng-md-icon "getI18NText('BUTTONS.CLOSE_DIALOG')" at bounding box center [1103, 44] width 15 height 15
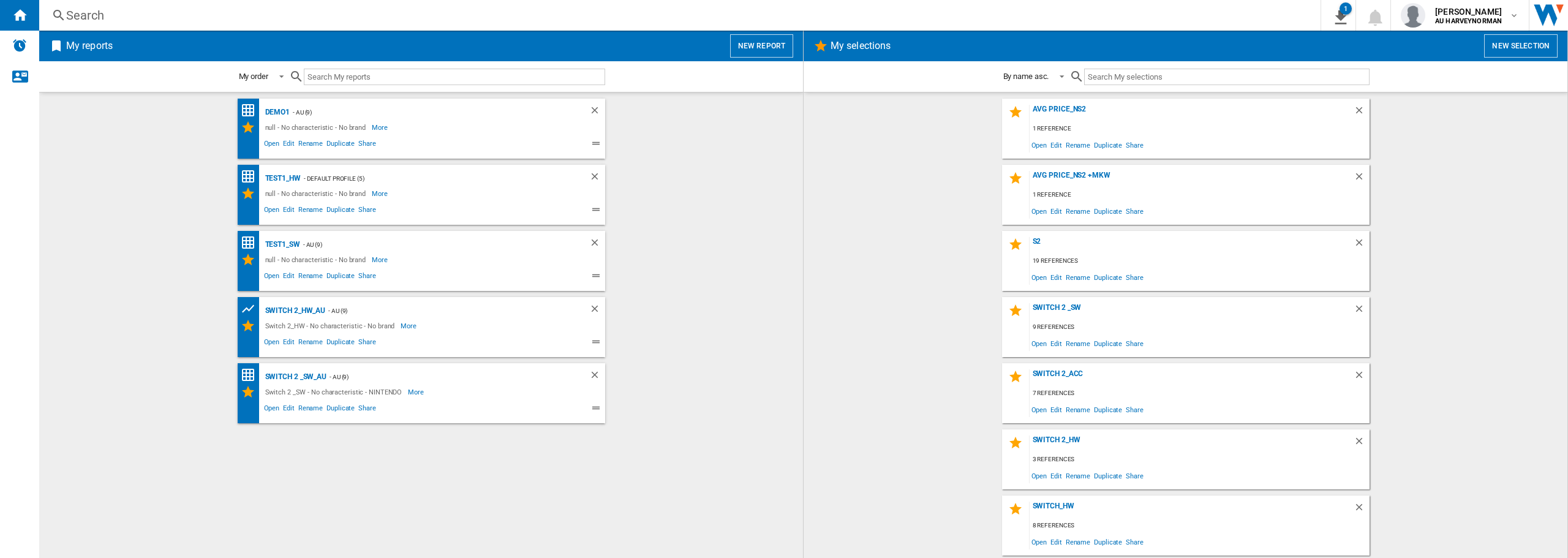
click at [127, 264] on wk-bookmarked-report "test1_SW - AU (9) null - No characteristic - No brand More Less Open Edit Renam…" at bounding box center [421, 261] width 739 height 60
click at [155, 321] on wk-bookmarked-report "Switch 2_HW_AU - AU (9) Switch 2_HW - No characteristic - No brand More Less Op…" at bounding box center [421, 327] width 739 height 60
click at [762, 43] on button "New report" at bounding box center [761, 45] width 63 height 23
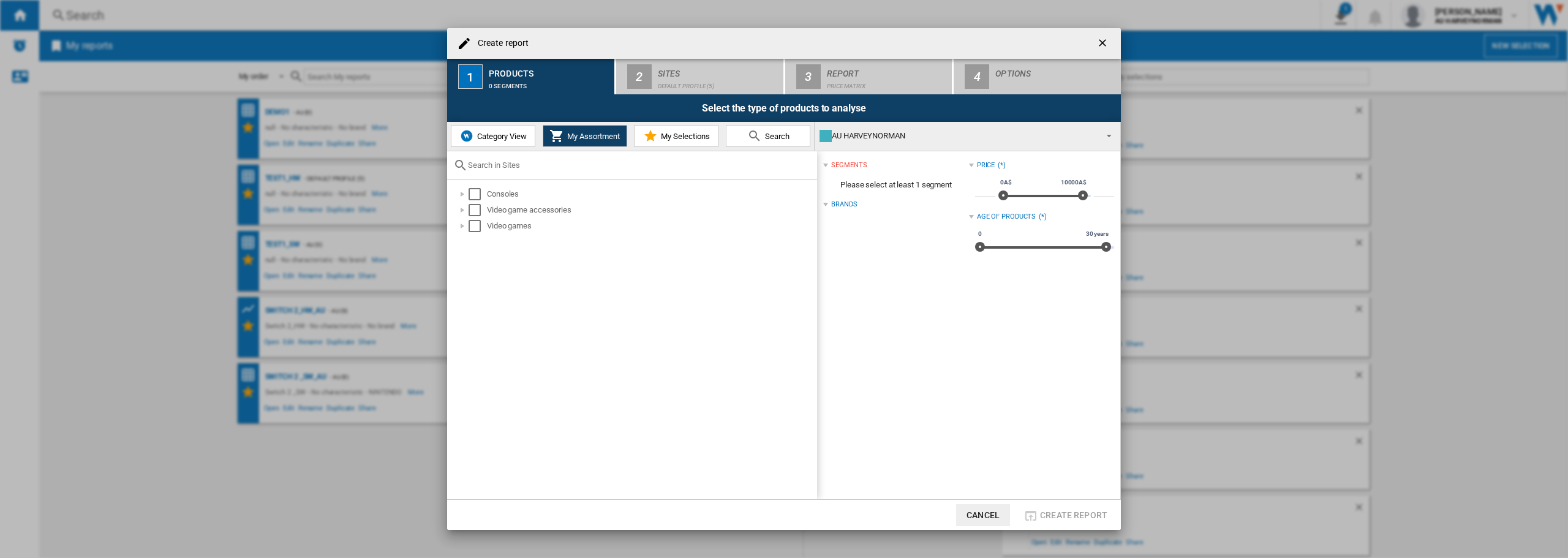
click at [496, 134] on span "Category View" at bounding box center [500, 136] width 52 height 9
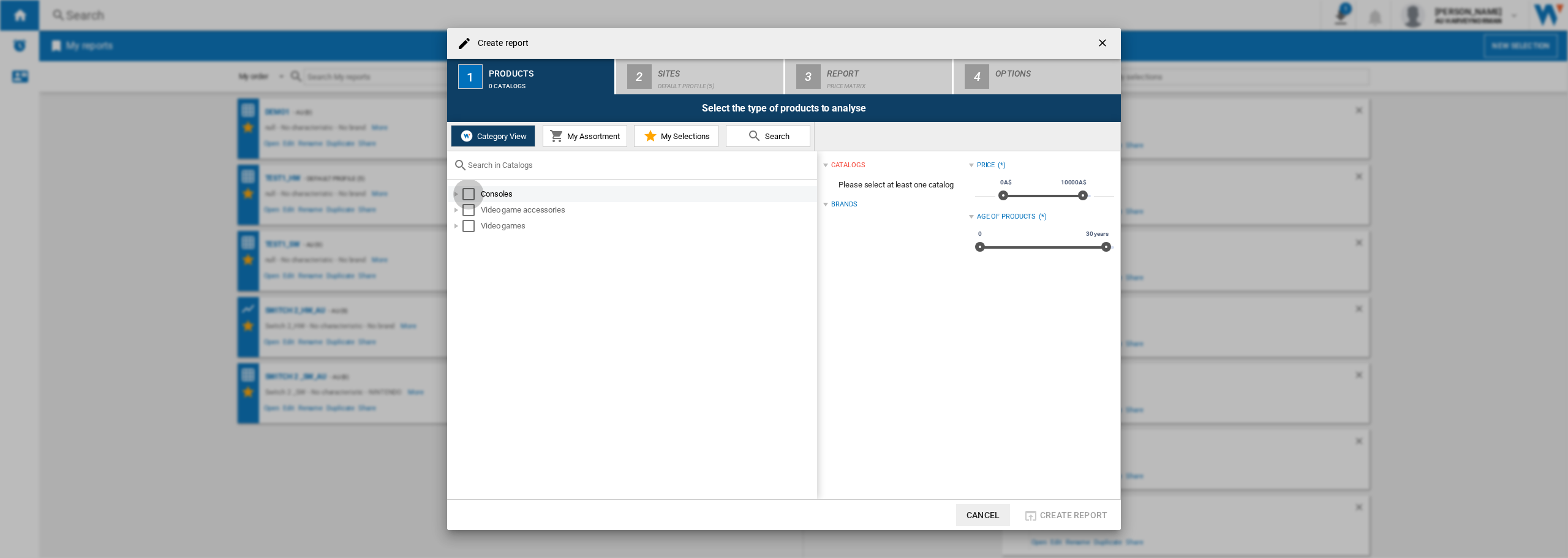
drag, startPoint x: 470, startPoint y: 192, endPoint x: 470, endPoint y: 200, distance: 8.0
click at [471, 192] on div "Select" at bounding box center [468, 194] width 12 height 12
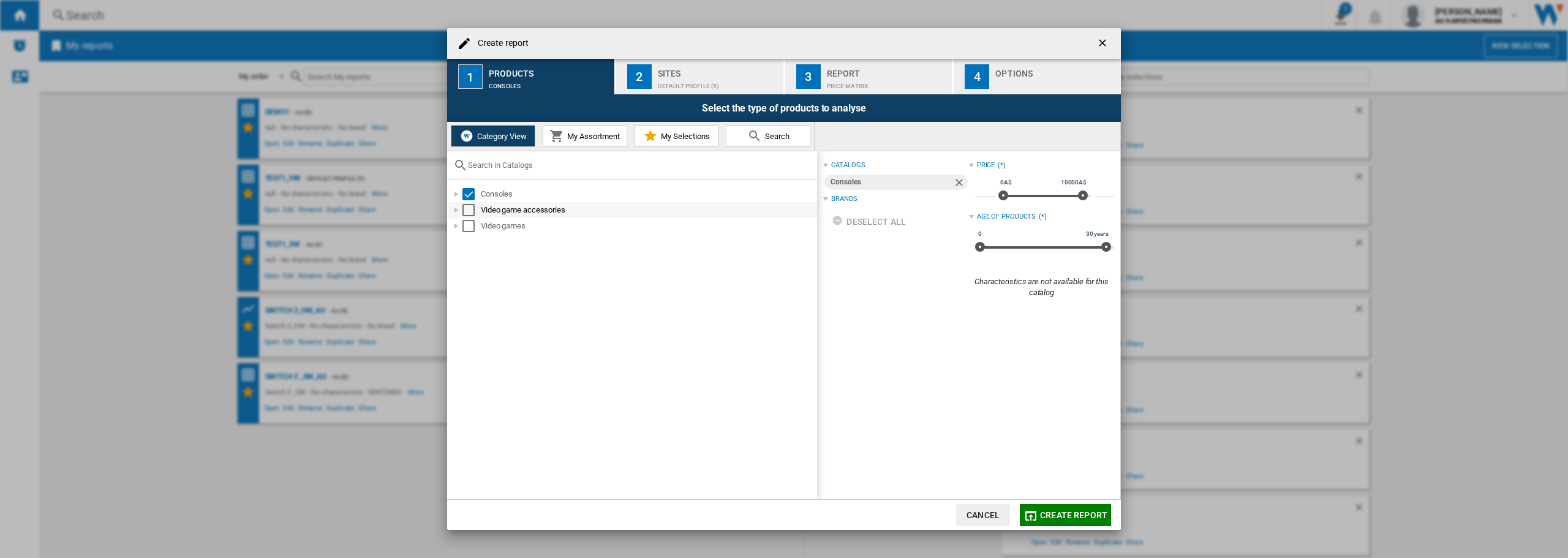
click at [467, 210] on div "Select" at bounding box center [468, 210] width 12 height 12
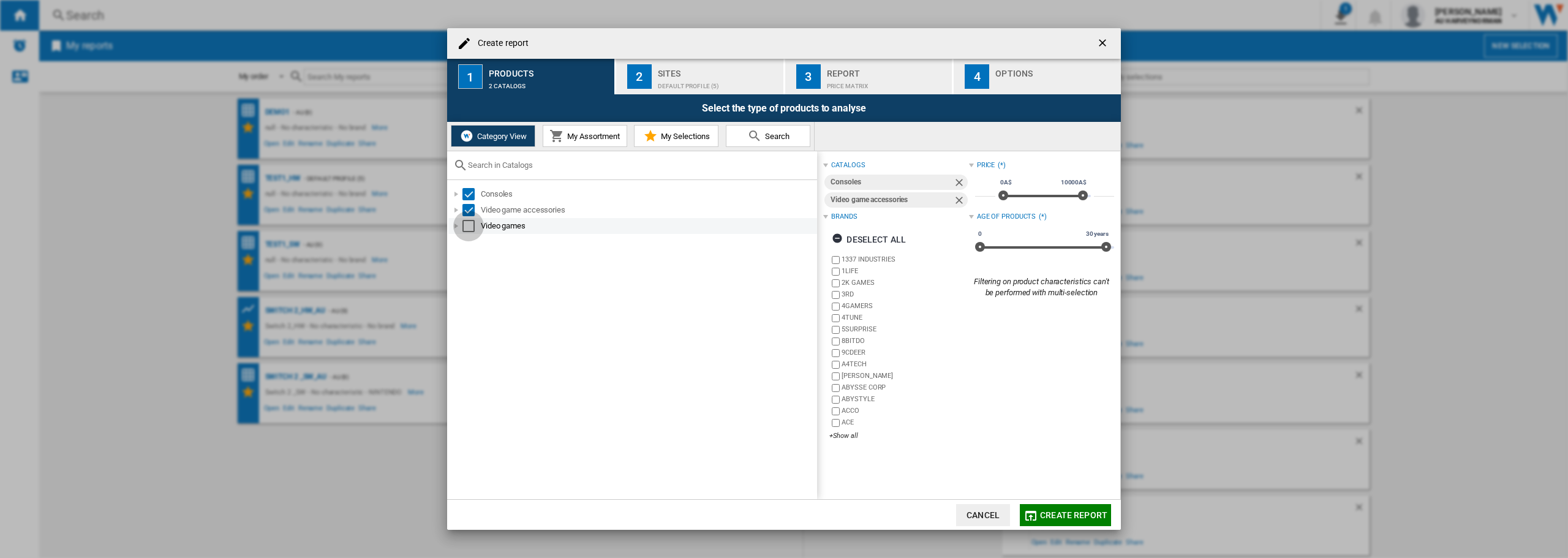
click at [467, 226] on div "Select" at bounding box center [468, 226] width 12 height 12
click at [1100, 41] on ng-md-icon "getI18NText('BUTTONS.CLOSE_DIALOG')" at bounding box center [1103, 44] width 15 height 15
